Goal: Information Seeking & Learning: Learn about a topic

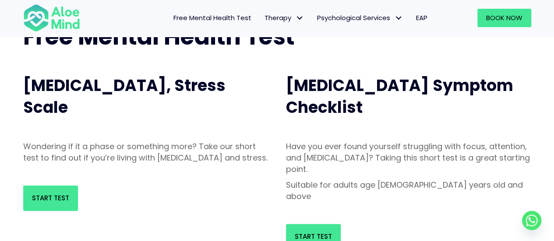
scroll to position [88, 0]
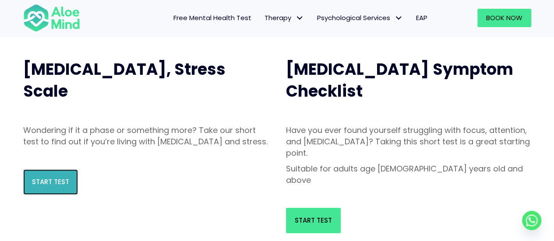
click at [64, 187] on span "Start Test" at bounding box center [50, 181] width 37 height 9
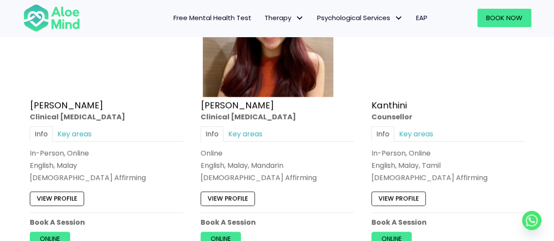
scroll to position [1081, 0]
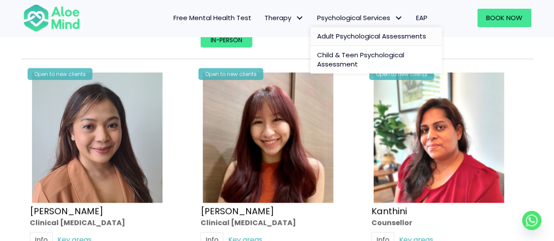
click at [387, 34] on span "Adult Psychological Assessments" at bounding box center [371, 36] width 109 height 9
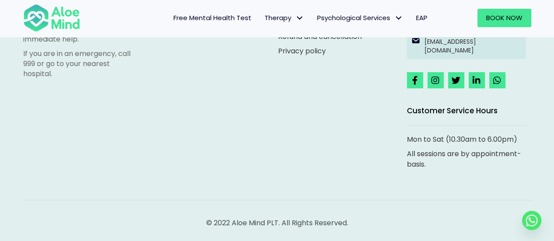
scroll to position [1699, 0]
